Goal: Information Seeking & Learning: Learn about a topic

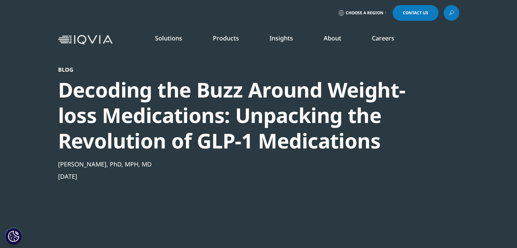
click at [283, 44] on li "Insights BLOGS, WHITE PAPERS & CASE STUDIES Explore our library of insights, th…" at bounding box center [281, 45] width 54 height 22
click at [253, 162] on link "READ MORE" at bounding box center [273, 160] width 77 height 6
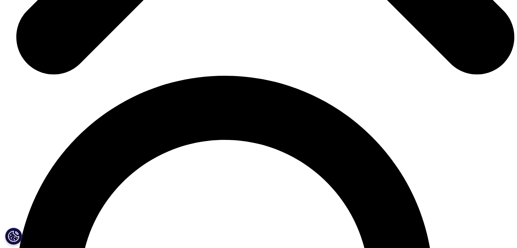
scroll to position [2820, 0]
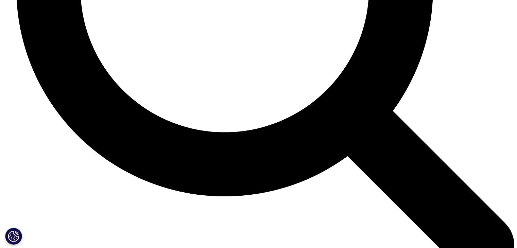
scroll to position [2955, 0]
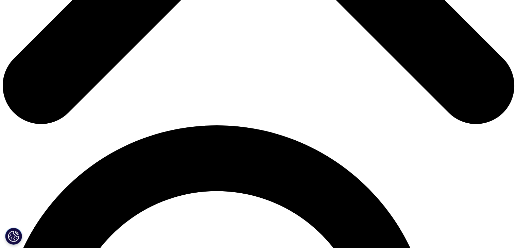
scroll to position [442, 0]
